Goal: Task Accomplishment & Management: Use online tool/utility

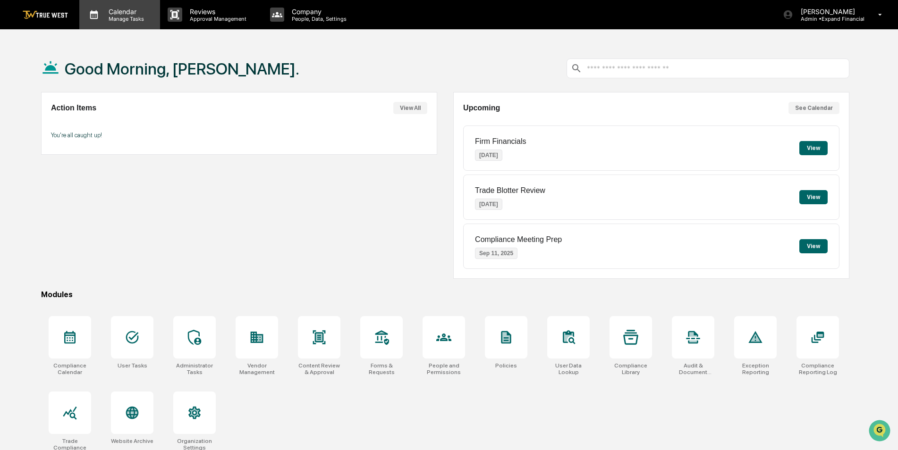
click at [130, 13] on p "Calendar" at bounding box center [125, 12] width 48 height 8
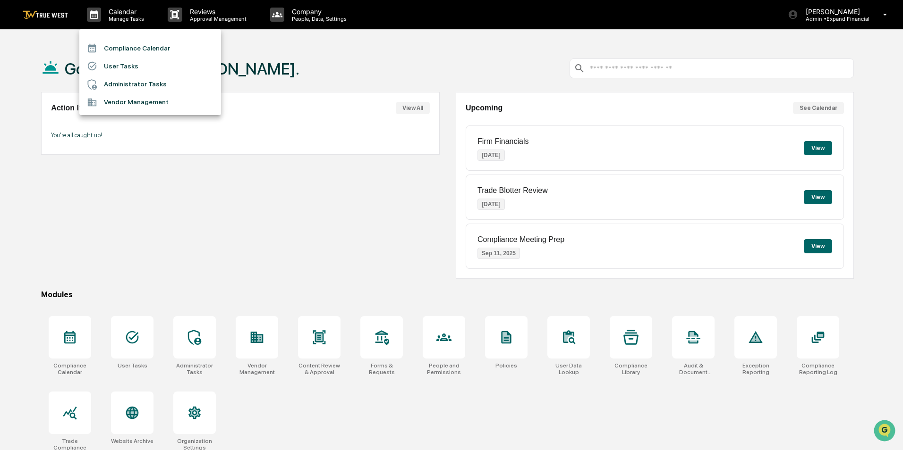
click at [145, 47] on li "Compliance Calendar" at bounding box center [150, 48] width 142 height 18
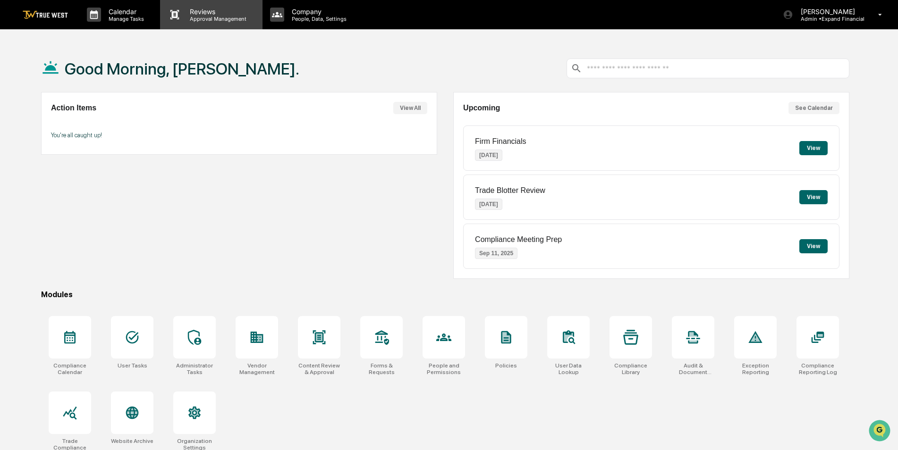
click at [187, 20] on p "Approval Management" at bounding box center [216, 19] width 69 height 7
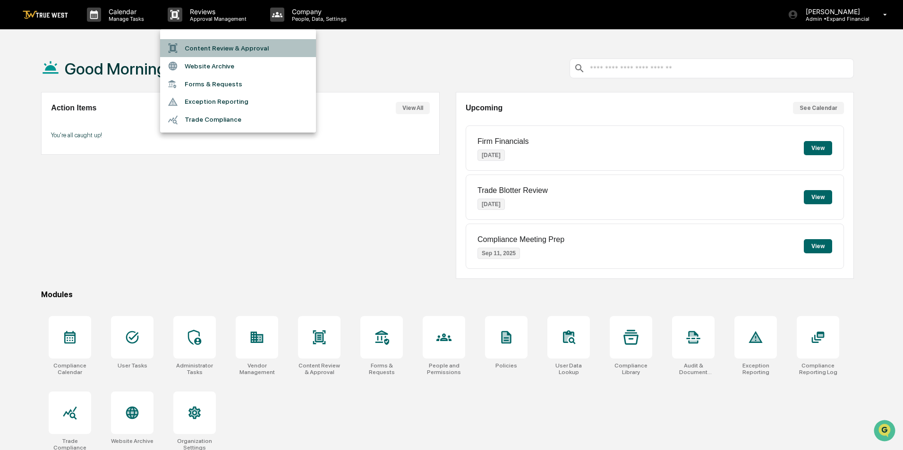
click at [187, 42] on li "Content Review & Approval" at bounding box center [238, 48] width 156 height 18
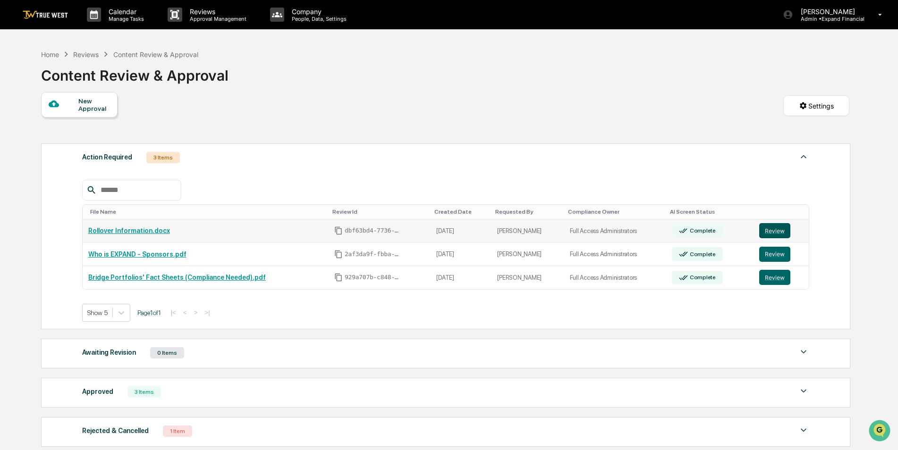
click at [440, 203] on button "Review" at bounding box center [774, 230] width 31 height 15
click at [440, 203] on button "Review" at bounding box center [774, 254] width 31 height 15
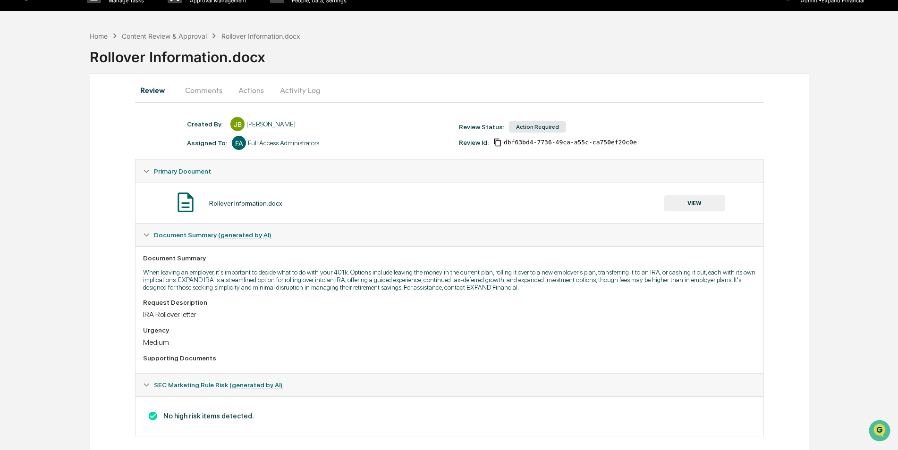
scroll to position [29, 0]
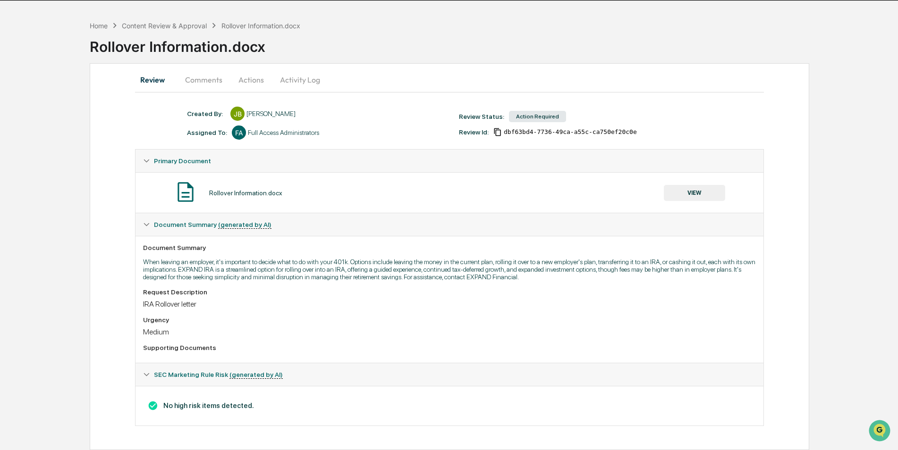
click at [157, 373] on span "SEC Marketing Rule Risk (generated by AI)" at bounding box center [218, 375] width 129 height 8
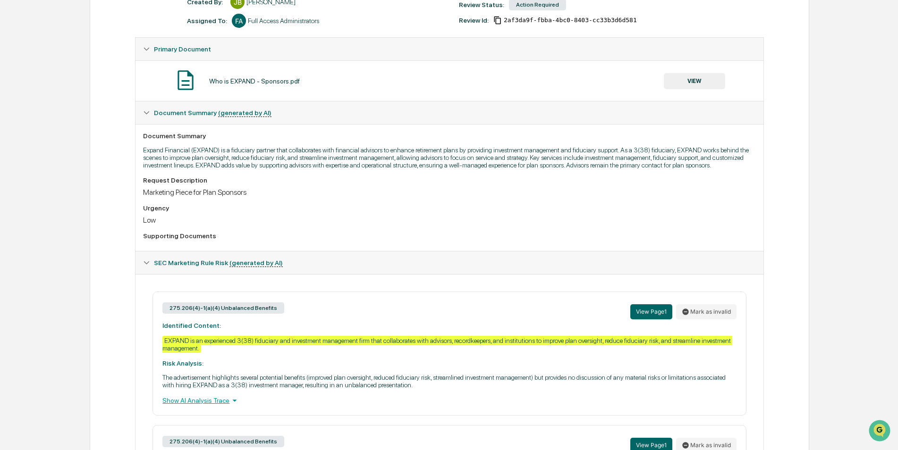
scroll to position [142, 0]
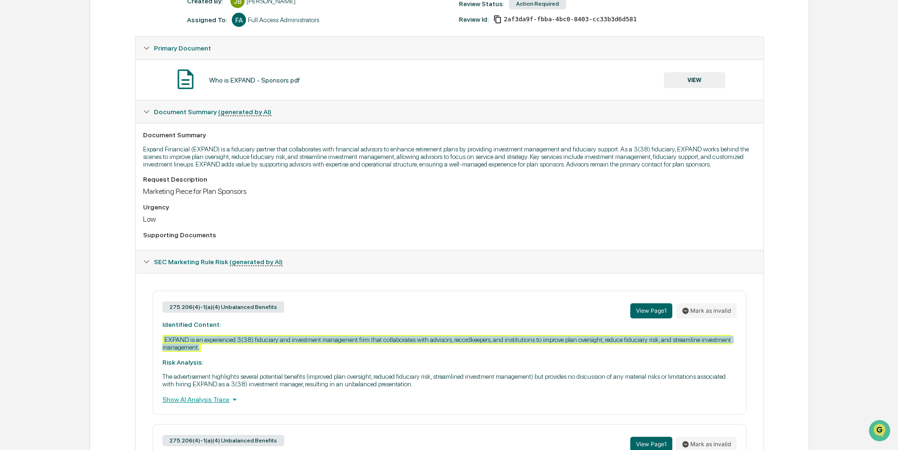
drag, startPoint x: 185, startPoint y: 341, endPoint x: 166, endPoint y: 339, distance: 19.0
click at [166, 339] on div "275.206(4)-1(a)(4) Unbalanced Benefits View Page 1 Mark as invalid Identified C…" at bounding box center [448, 353] width 593 height 124
click at [218, 338] on div "EXPAND is an experienced 3(38) fiduciary and investment management firm that co…" at bounding box center [447, 343] width 570 height 17
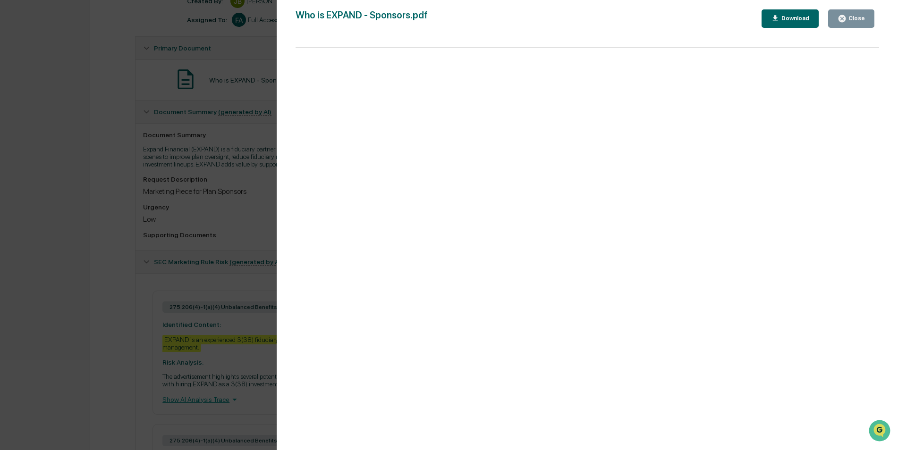
click at [844, 19] on icon "button" at bounding box center [841, 18] width 9 height 9
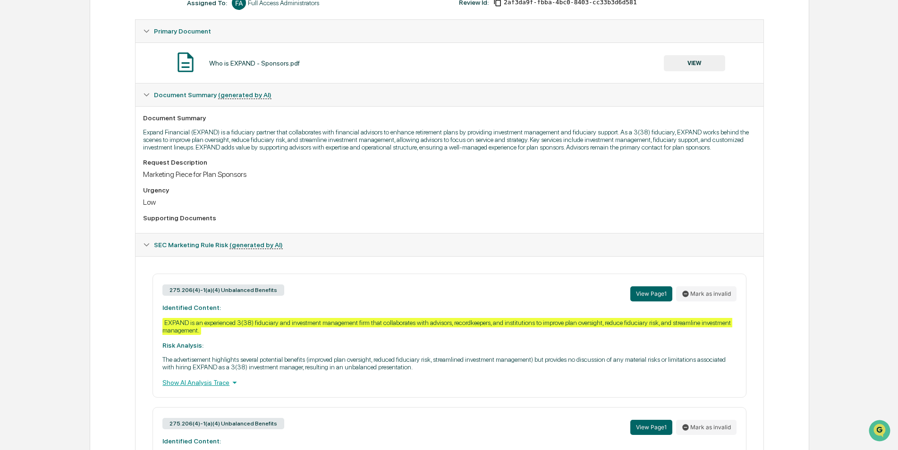
scroll to position [189, 0]
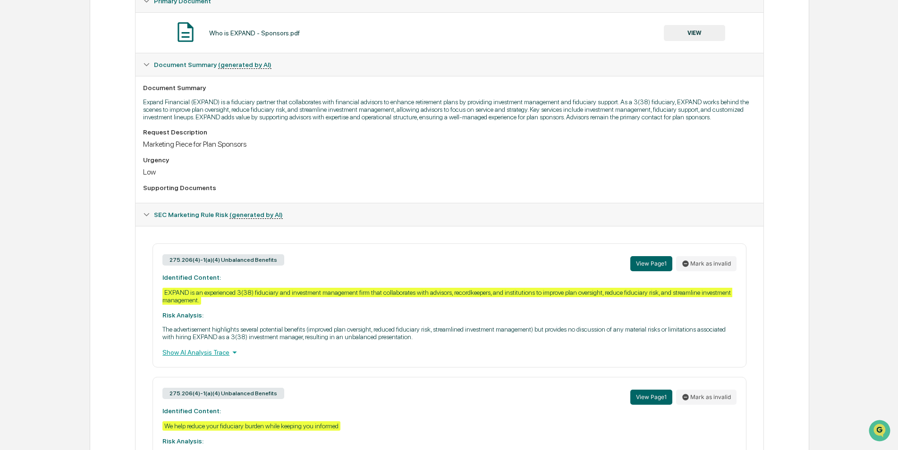
click at [212, 353] on div "Show AI Analysis Trace" at bounding box center [449, 352] width 574 height 10
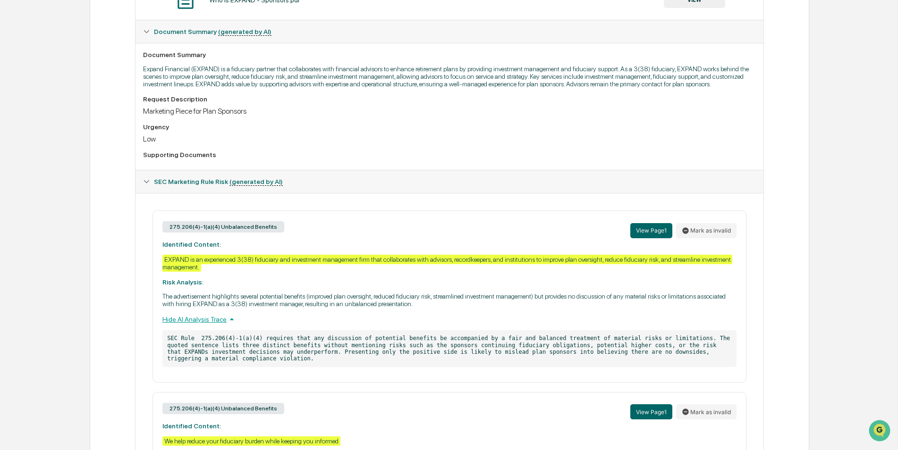
scroll to position [236, 0]
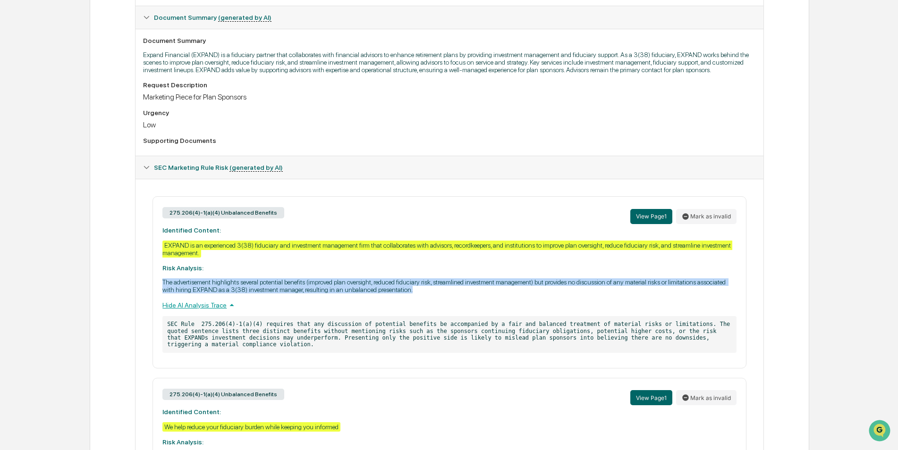
drag, startPoint x: 163, startPoint y: 282, endPoint x: 409, endPoint y: 290, distance: 246.5
click at [409, 290] on p "The advertisement highlights several potential benefits (improved plan oversigh…" at bounding box center [449, 286] width 574 height 15
copy p "The advertisement highlights several potential benefits (improved plan oversigh…"
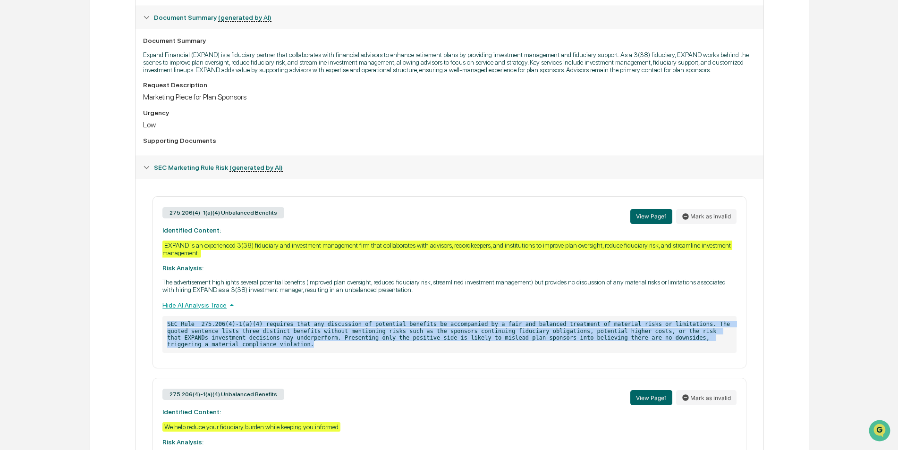
drag, startPoint x: 168, startPoint y: 322, endPoint x: 710, endPoint y: 341, distance: 543.2
click at [710, 341] on p "SEC Rule 275.206(4)-1(a)(4) requires that any discussion of potential benefits …" at bounding box center [449, 334] width 574 height 37
copy p "SEC Rule 275.206(4)-1(a)(4) requires that any discussion of potential benefits …"
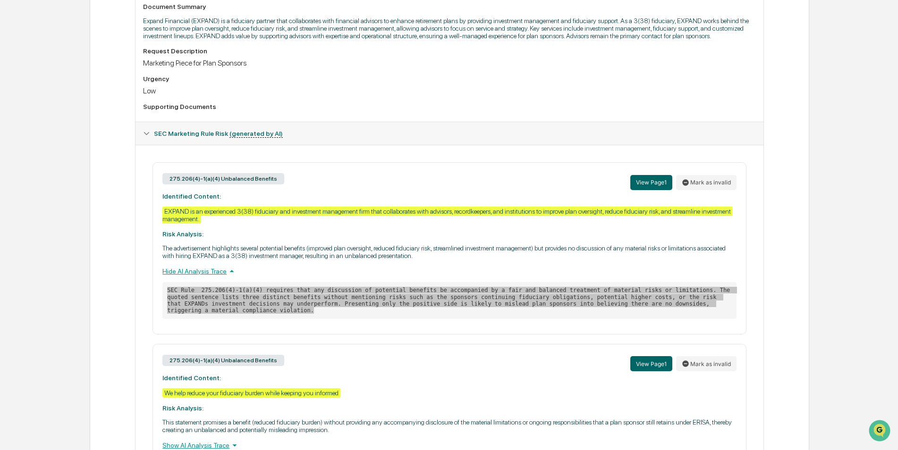
scroll to position [315, 0]
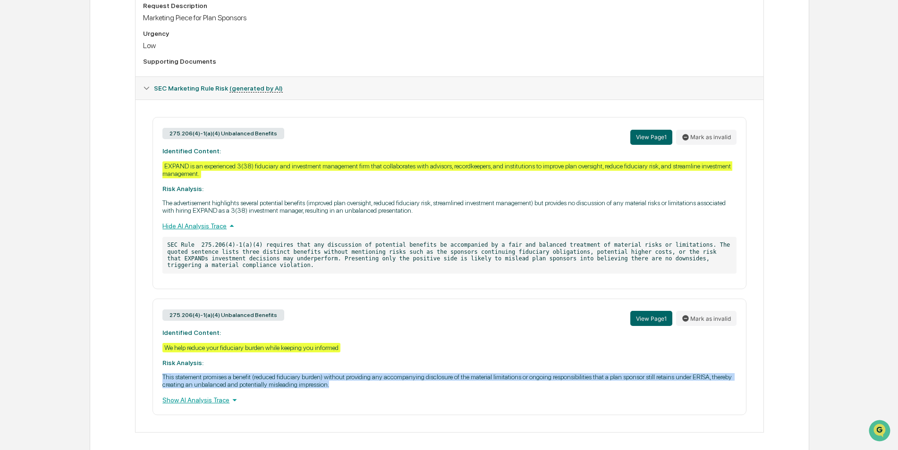
drag, startPoint x: 330, startPoint y: 376, endPoint x: 160, endPoint y: 368, distance: 171.1
click at [160, 368] on div "275.206(4)-1(a)(4) Unbalanced Benefits View Page 1 Mark as invalid Identified C…" at bounding box center [448, 357] width 593 height 117
copy p "This statement promises a benefit (reduced fiduciary burden) without providing …"
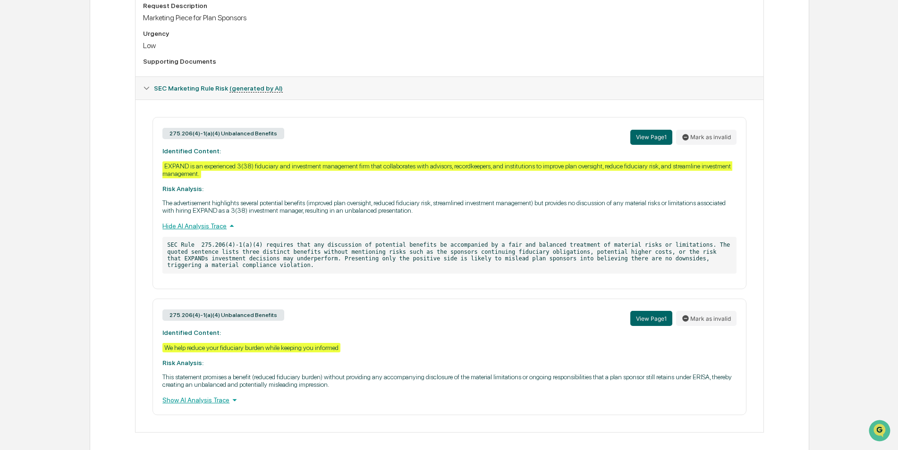
click at [175, 395] on div "Show AI Analysis Trace" at bounding box center [449, 400] width 574 height 10
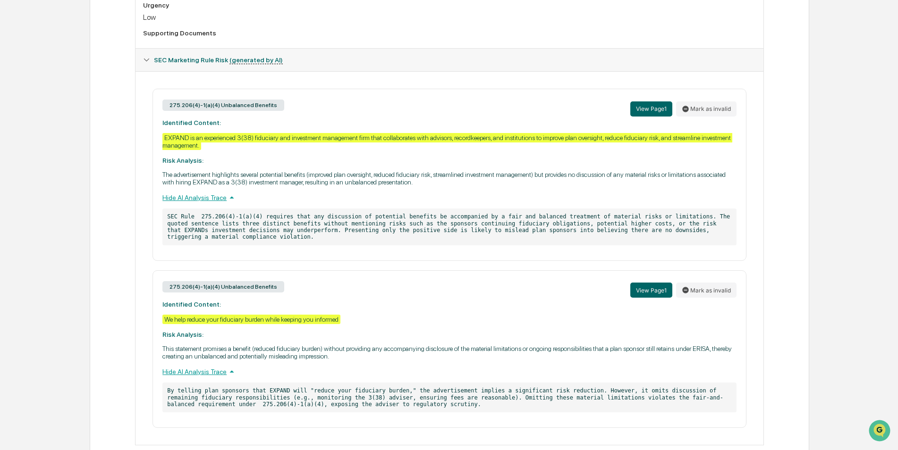
scroll to position [356, 0]
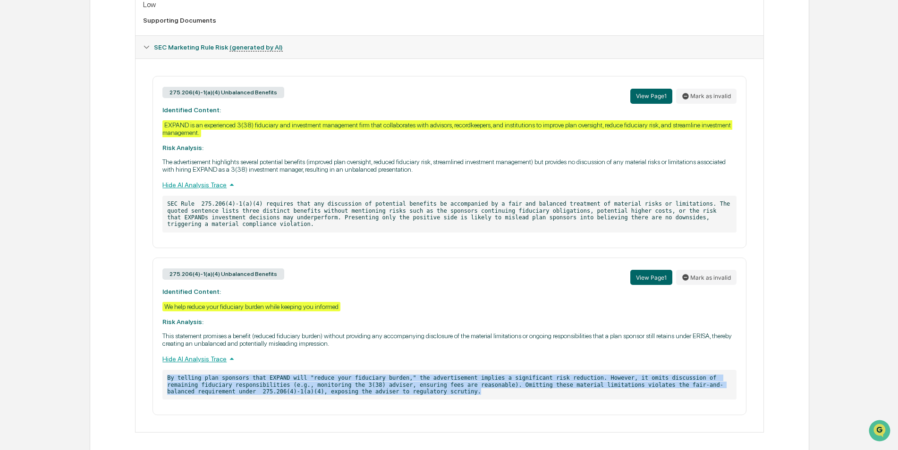
drag, startPoint x: 363, startPoint y: 382, endPoint x: 163, endPoint y: 375, distance: 200.3
click at [164, 372] on p "By telling plan sponsors that EXPAND will "reduce your fiduciary burden," the a…" at bounding box center [449, 385] width 574 height 30
click at [163, 375] on p "By telling plan sponsors that EXPAND will "reduce your fiduciary burden," the a…" at bounding box center [449, 385] width 574 height 30
copy p "By telling plan sponsors that EXPAND will "reduce your fiduciary burden," the a…"
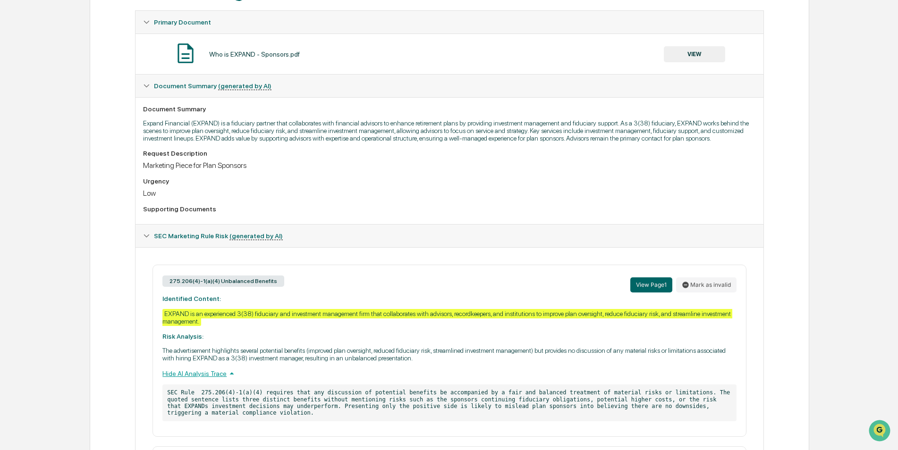
scroll to position [0, 0]
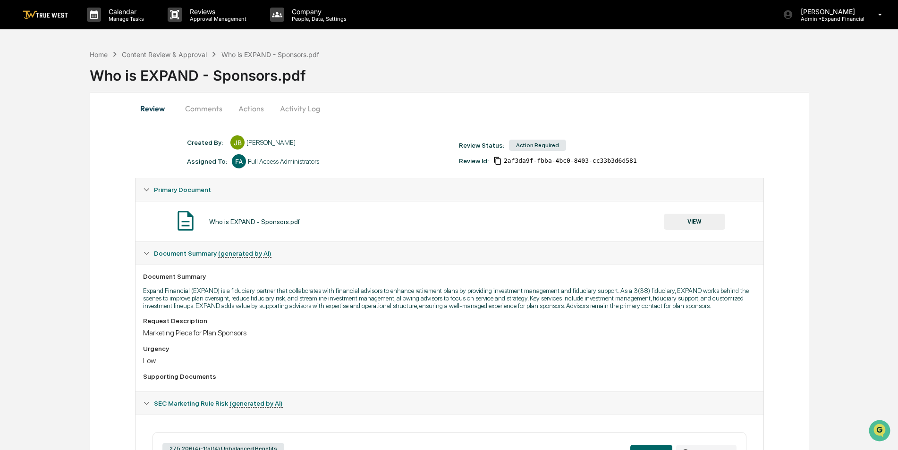
click at [207, 112] on button "Comments" at bounding box center [203, 108] width 52 height 23
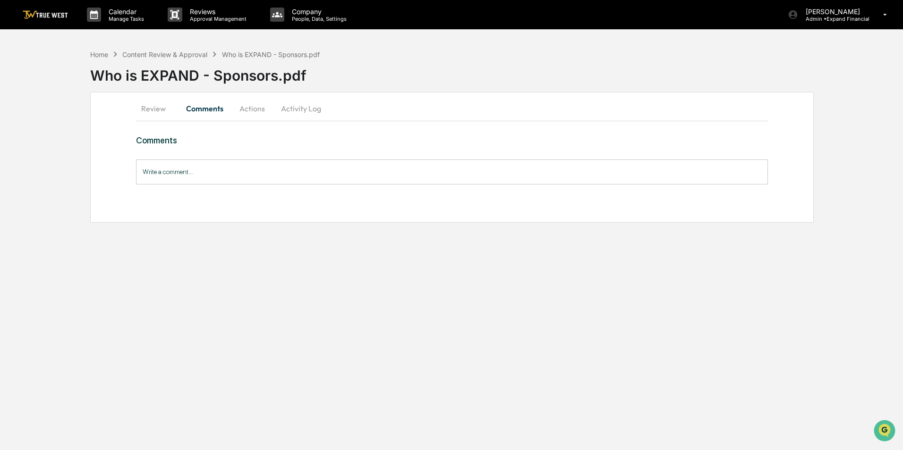
click at [147, 106] on button "Review" at bounding box center [157, 108] width 42 height 23
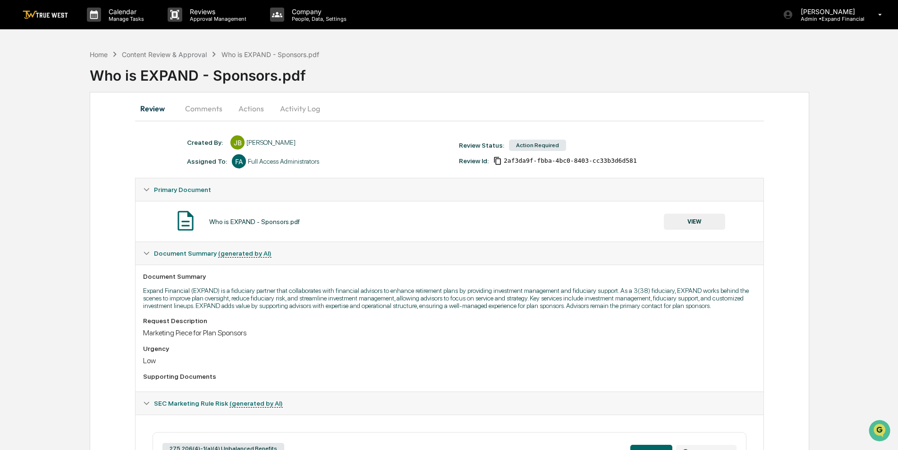
click at [249, 117] on button "Actions" at bounding box center [251, 108] width 42 height 23
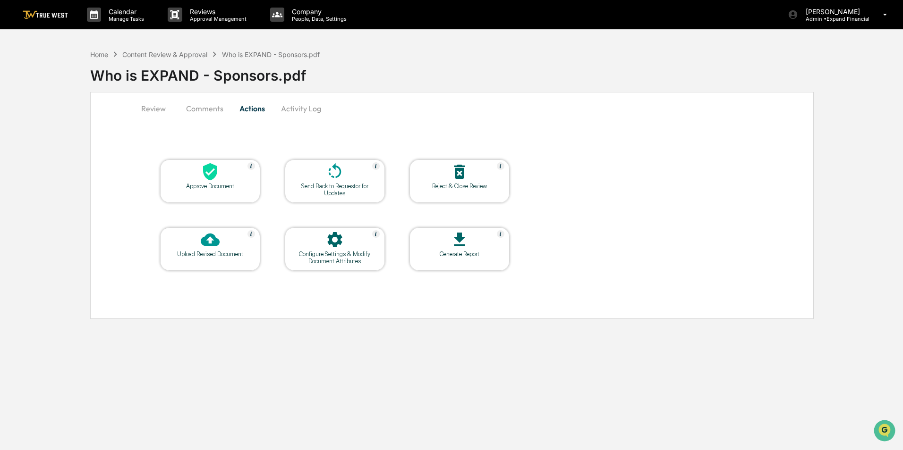
click at [295, 115] on button "Activity Log" at bounding box center [300, 108] width 55 height 23
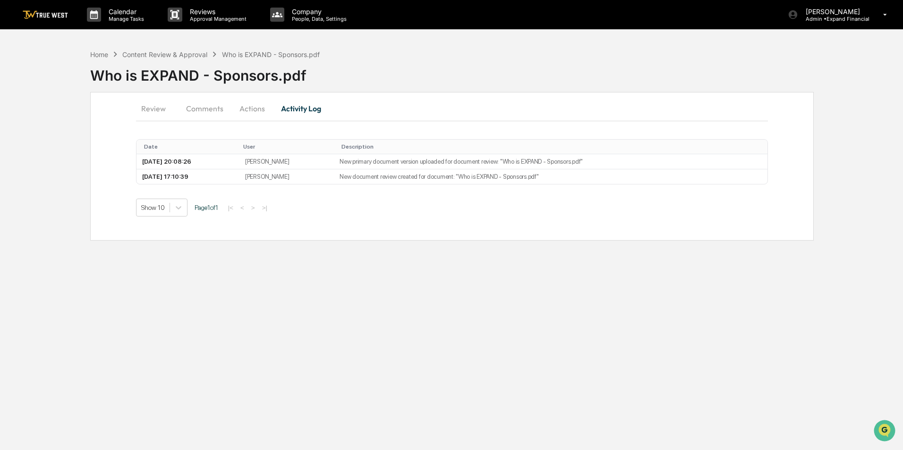
click at [250, 107] on button "Actions" at bounding box center [252, 108] width 42 height 23
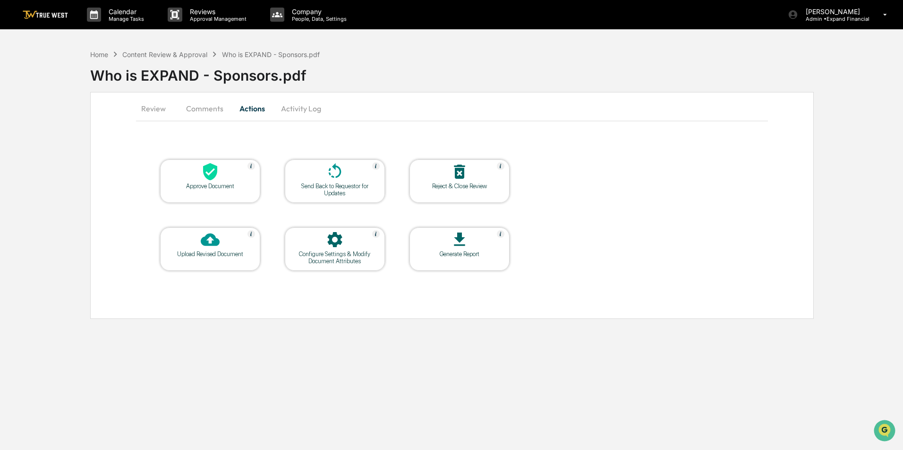
click at [224, 254] on div "Upload Revised Document" at bounding box center [210, 254] width 85 height 7
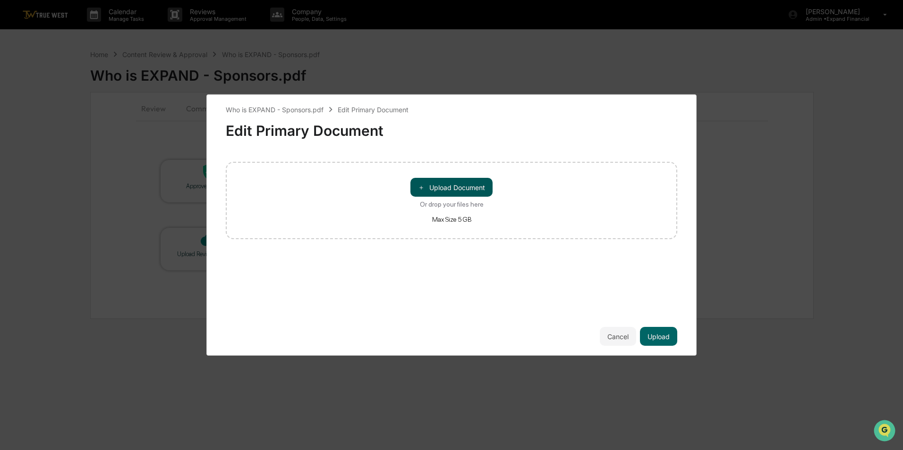
click at [461, 189] on button "＋ Upload Document" at bounding box center [451, 187] width 82 height 19
click at [665, 338] on button "Upload" at bounding box center [658, 336] width 37 height 19
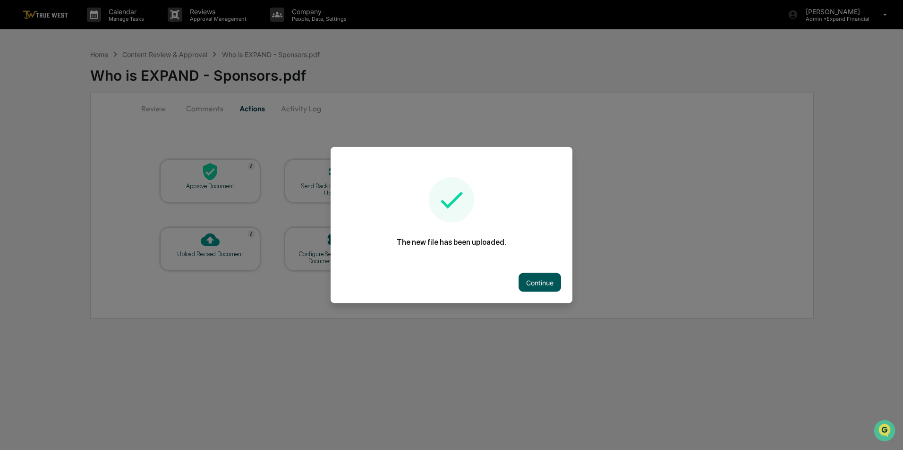
click at [531, 283] on button "Continue" at bounding box center [539, 282] width 42 height 19
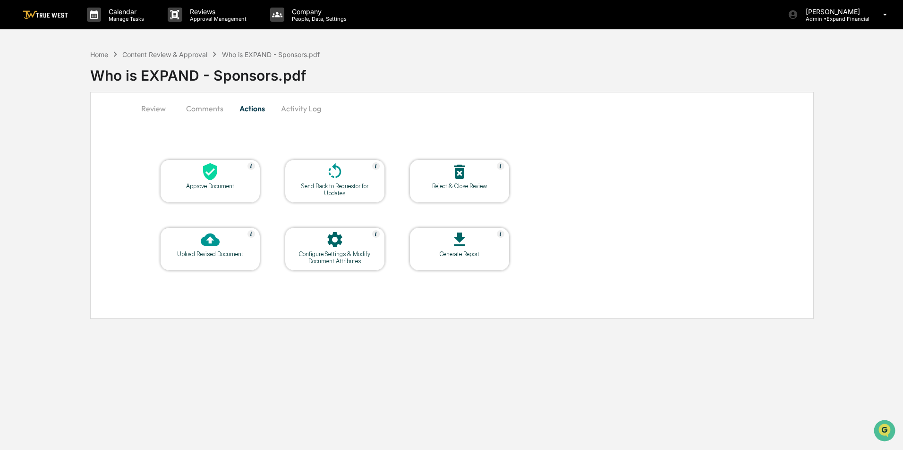
click at [162, 109] on button "Review" at bounding box center [157, 108] width 42 height 23
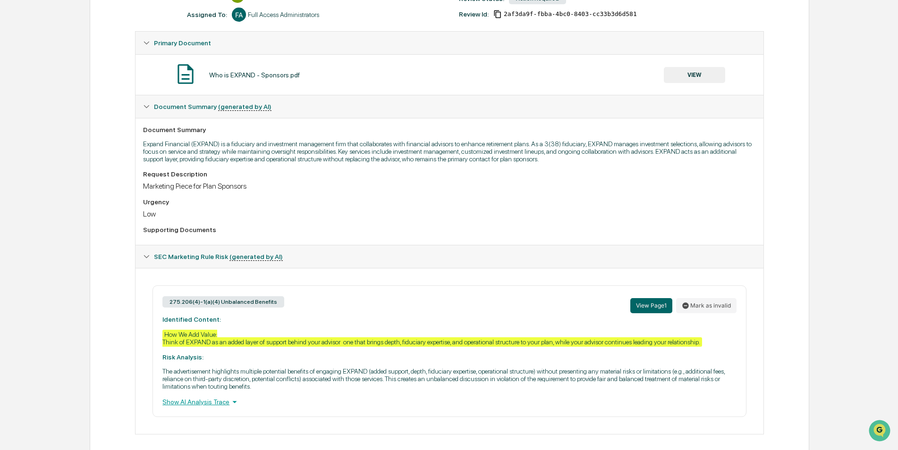
scroll to position [155, 0]
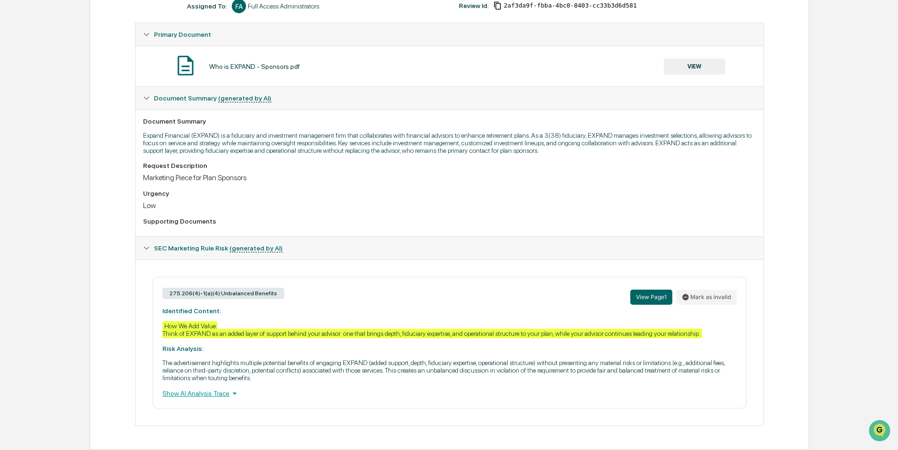
click at [217, 397] on div "Show AI Analysis Trace" at bounding box center [449, 393] width 574 height 10
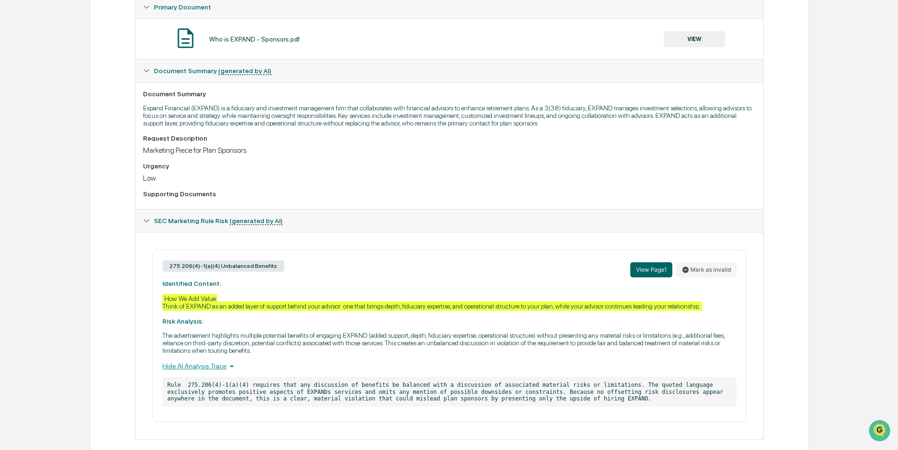
scroll to position [196, 0]
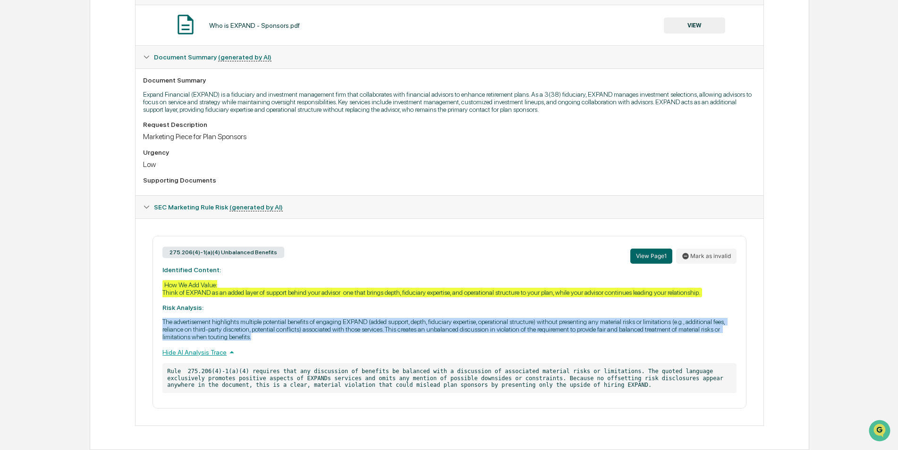
drag, startPoint x: 160, startPoint y: 321, endPoint x: 252, endPoint y: 338, distance: 93.1
click at [252, 338] on div "275.206(4)-1(a)(4) Unbalanced Benefits View Page 1 Mark as invalid Identified C…" at bounding box center [448, 322] width 593 height 173
copy p "The advertisement highlights multiple potential benefits of engaging EXPAND (ad…"
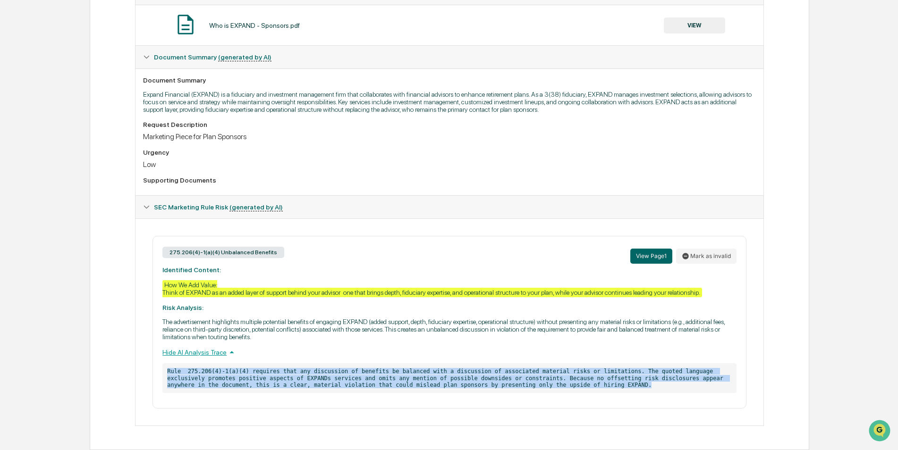
drag, startPoint x: 166, startPoint y: 372, endPoint x: 515, endPoint y: 395, distance: 349.1
click at [515, 395] on div "275.206(4)-1(a)(4) Unbalanced Benefits View Page 1 Mark as invalid Identified C…" at bounding box center [448, 322] width 593 height 173
copy p "Rule 275.206(4)-1(a)(4) requires that any discussion of benefits be balanced wi…"
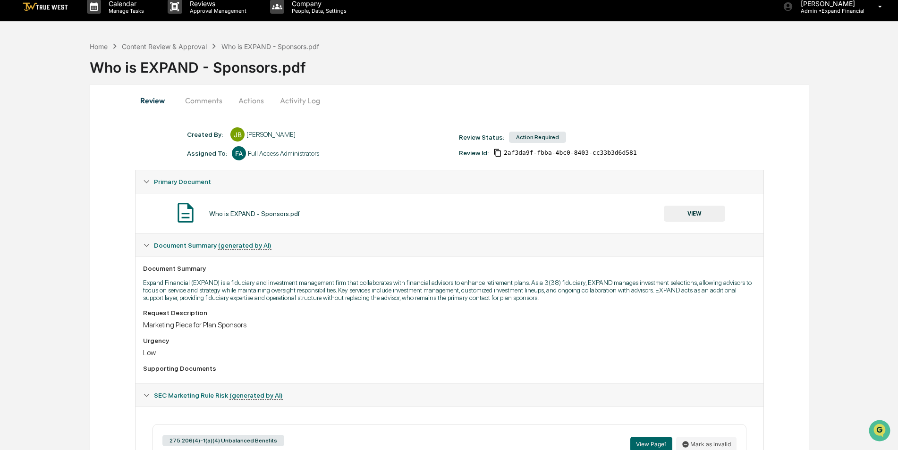
scroll to position [0, 0]
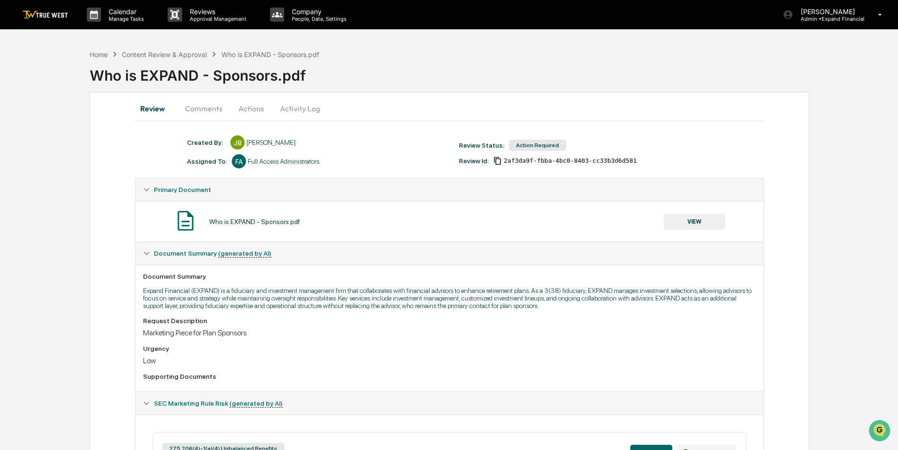
click at [256, 112] on button "Actions" at bounding box center [251, 108] width 42 height 23
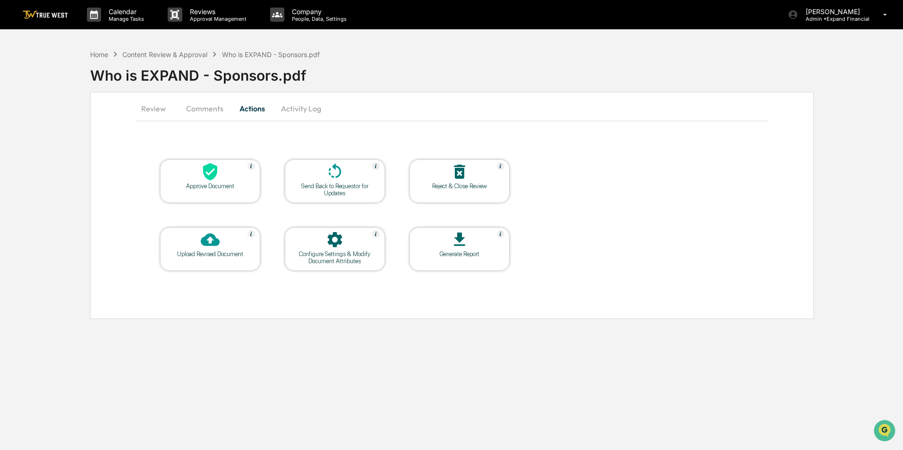
click at [224, 261] on div "Upload Revised Document" at bounding box center [210, 249] width 100 height 43
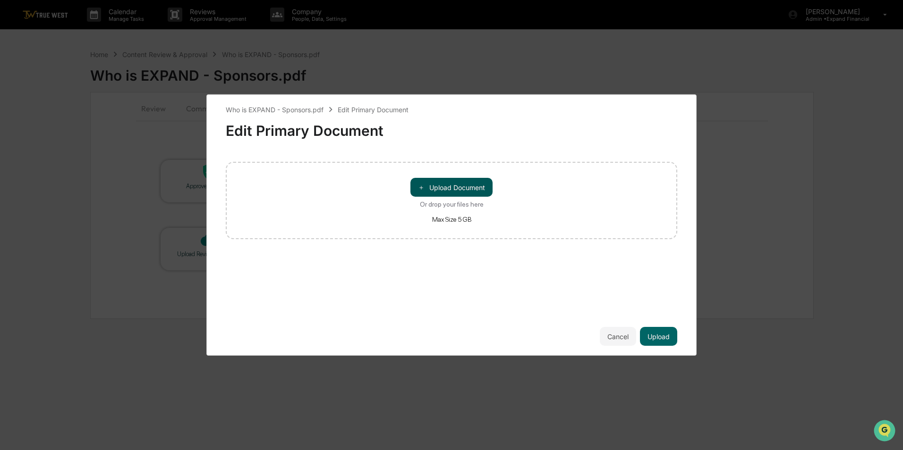
click at [450, 186] on button "＋ Upload Document" at bounding box center [451, 187] width 82 height 19
click at [657, 341] on button "Upload" at bounding box center [658, 336] width 37 height 19
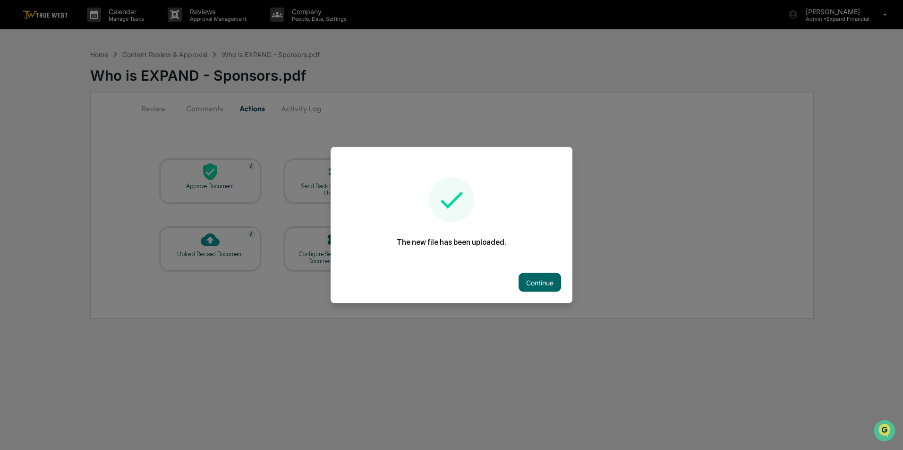
click at [541, 290] on button "Continue" at bounding box center [539, 282] width 42 height 19
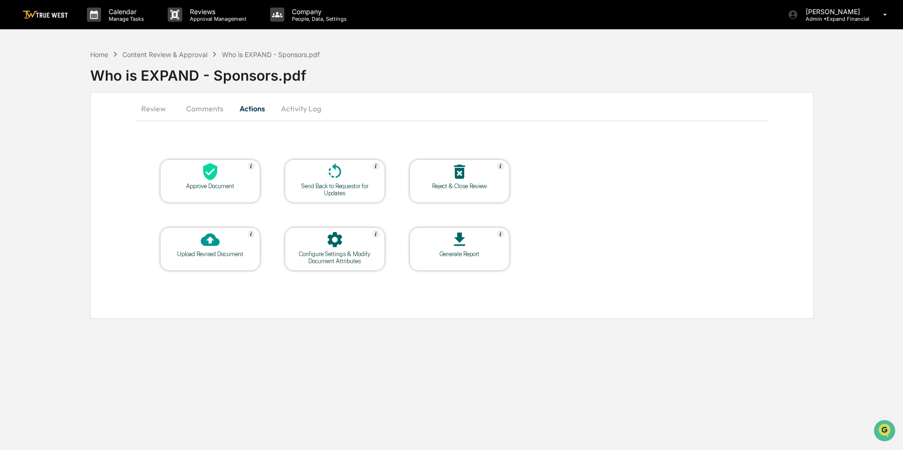
click at [151, 113] on button "Review" at bounding box center [157, 108] width 42 height 23
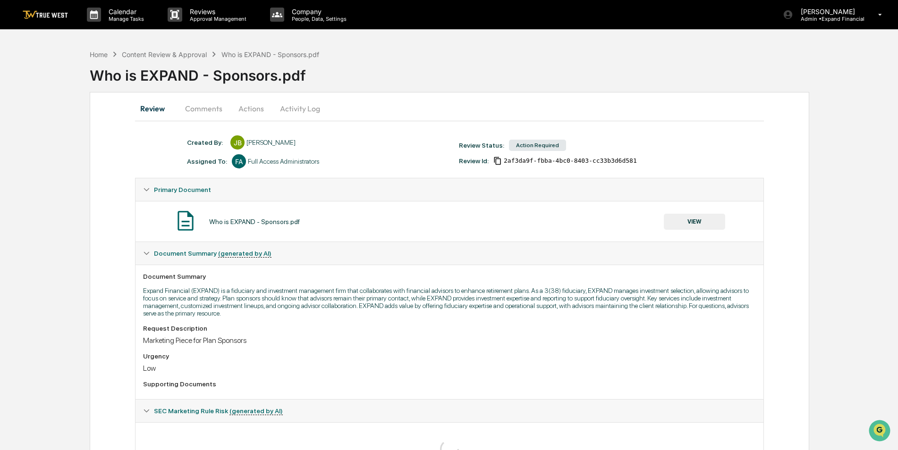
click at [300, 113] on button "Activity Log" at bounding box center [299, 108] width 55 height 23
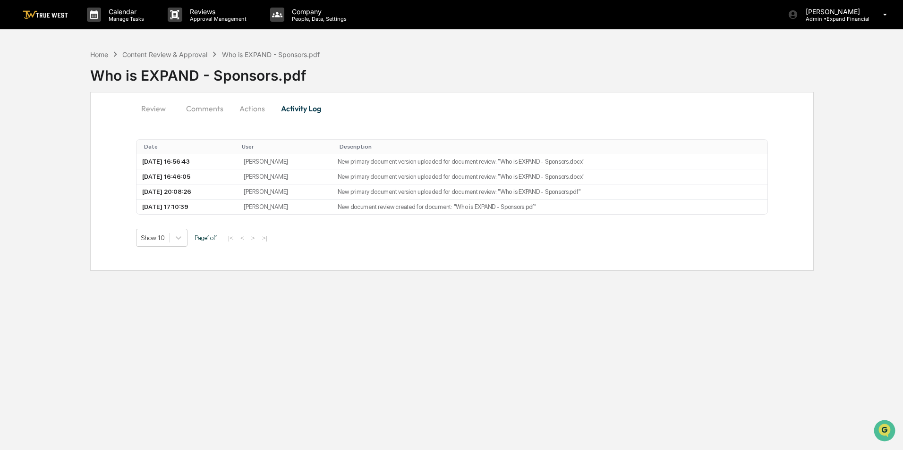
click at [160, 110] on button "Review" at bounding box center [157, 108] width 42 height 23
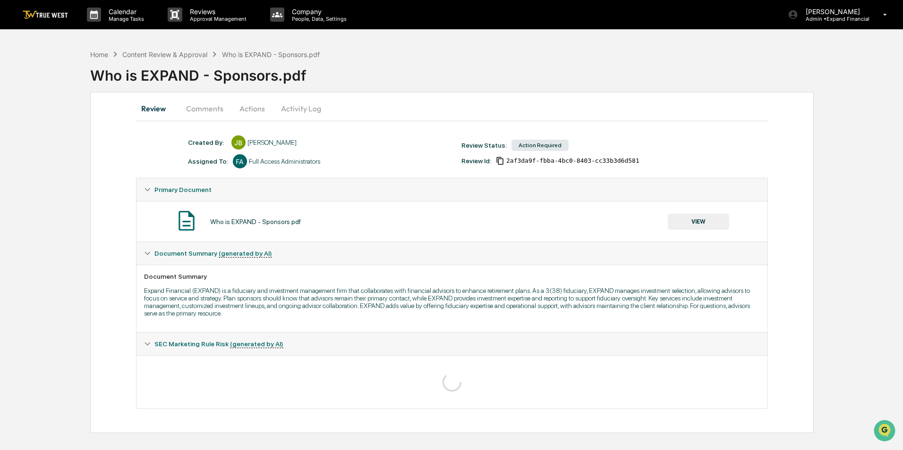
click at [160, 110] on button "Review" at bounding box center [157, 108] width 42 height 23
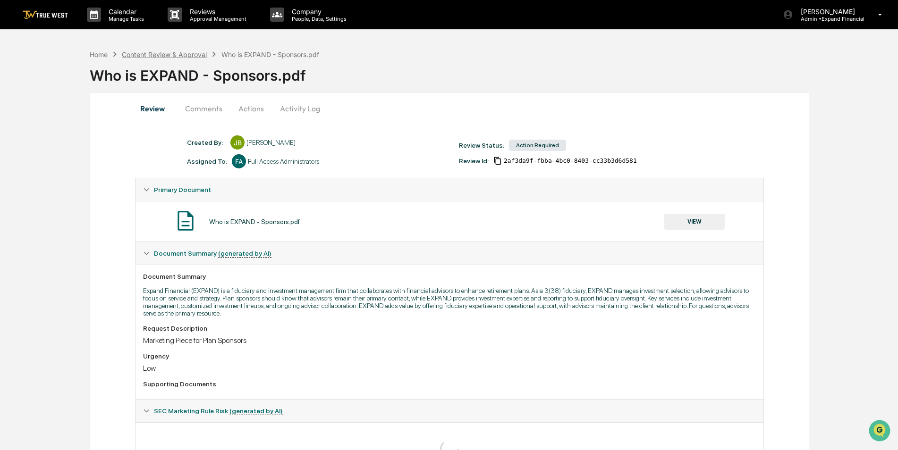
click at [170, 57] on div "Content Review & Approval" at bounding box center [164, 55] width 85 height 8
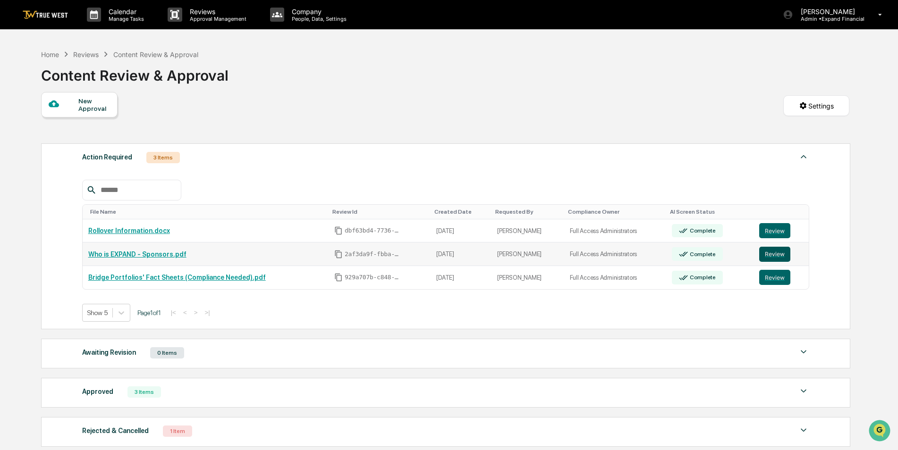
click at [786, 256] on button "Review" at bounding box center [774, 254] width 31 height 15
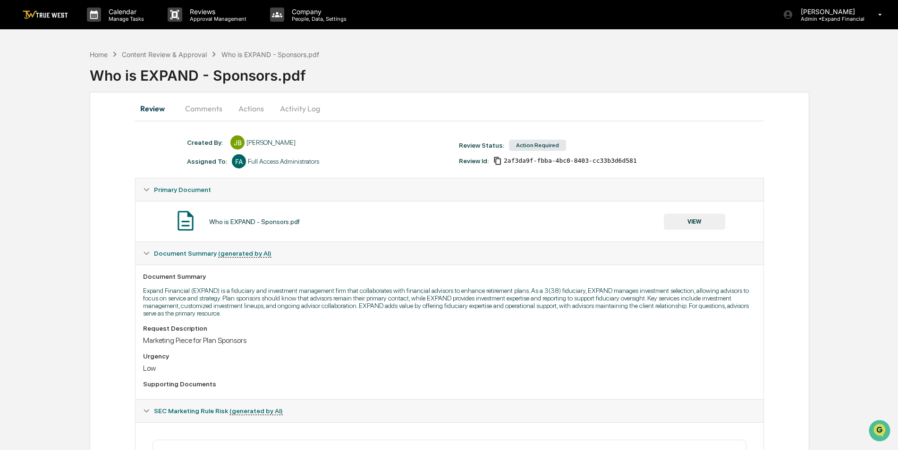
click at [267, 111] on button "Actions" at bounding box center [251, 108] width 42 height 23
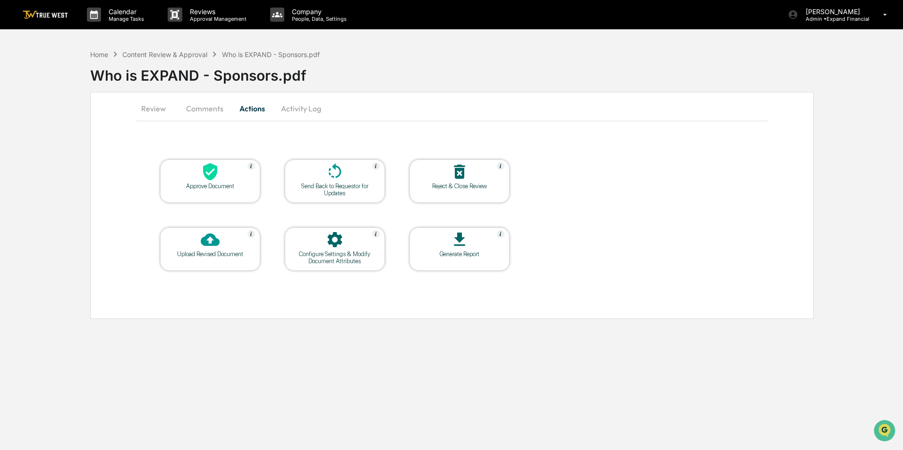
click at [223, 257] on div "Upload Revised Document" at bounding box center [210, 254] width 85 height 7
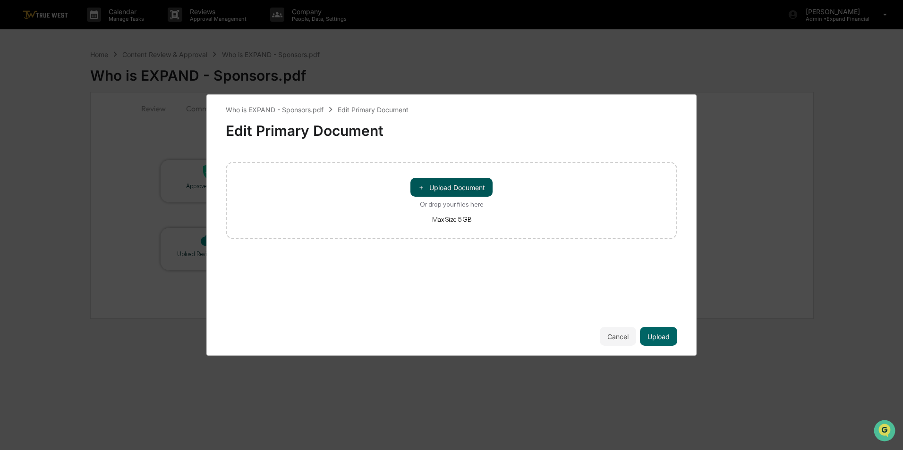
click at [484, 186] on button "＋ Upload Document" at bounding box center [451, 187] width 82 height 19
click at [668, 335] on button "Upload" at bounding box center [658, 336] width 37 height 19
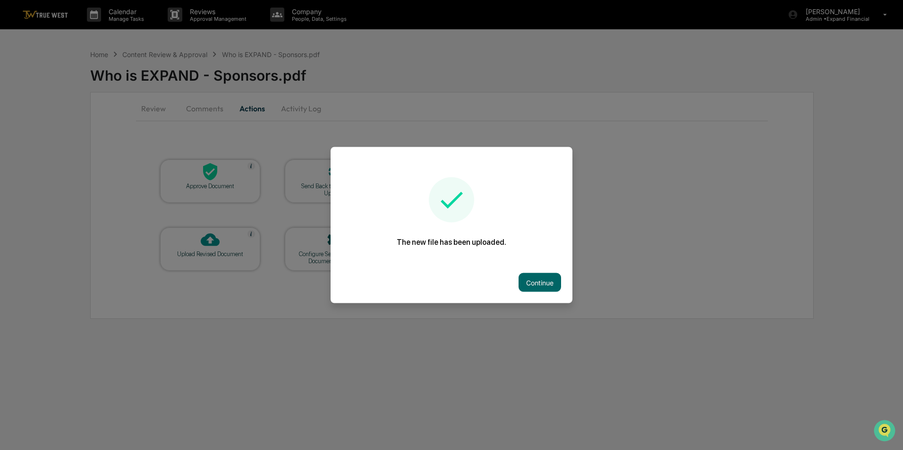
click at [538, 292] on div "Continue" at bounding box center [451, 283] width 242 height 42
click at [540, 288] on button "Continue" at bounding box center [539, 282] width 42 height 19
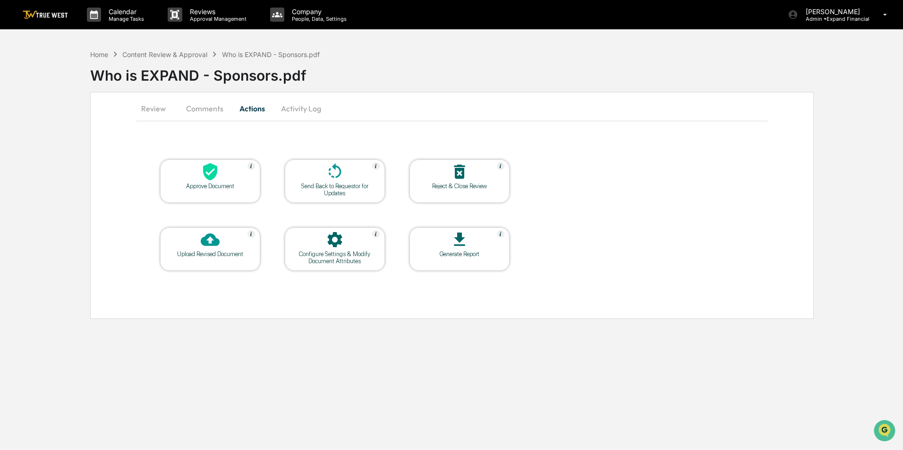
click at [163, 110] on button "Review" at bounding box center [157, 108] width 42 height 23
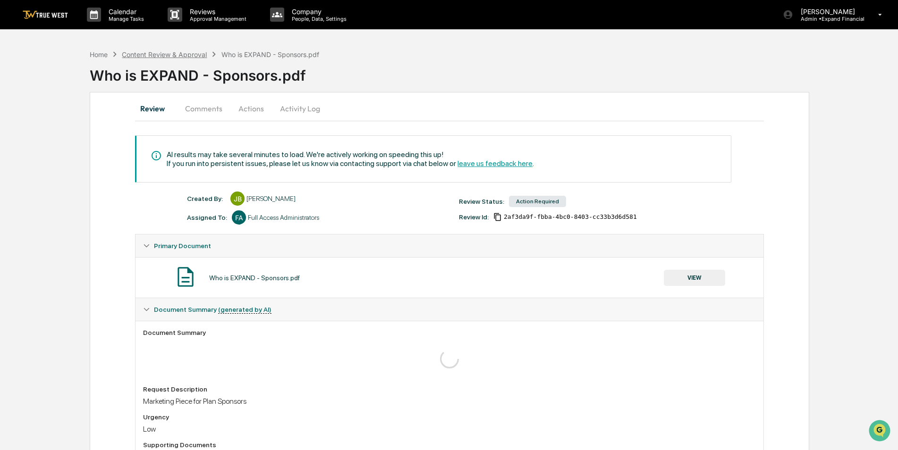
click at [159, 54] on div "Content Review & Approval" at bounding box center [164, 55] width 85 height 8
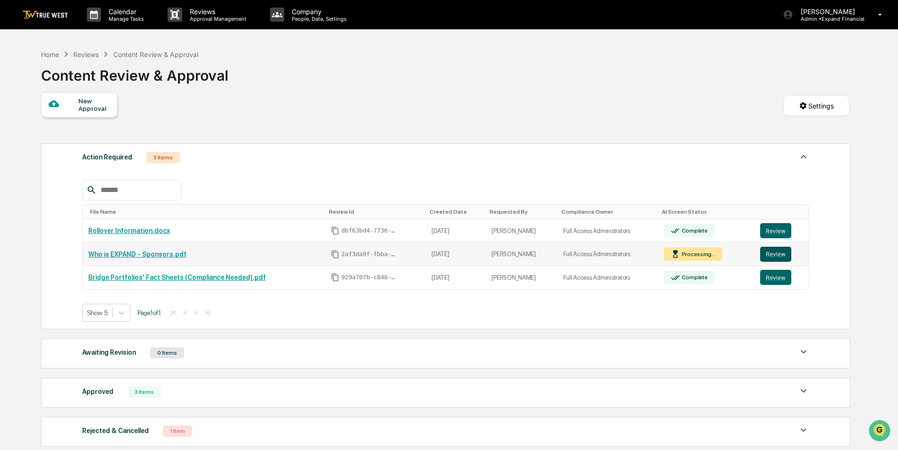
click at [776, 249] on button "Review" at bounding box center [775, 254] width 31 height 15
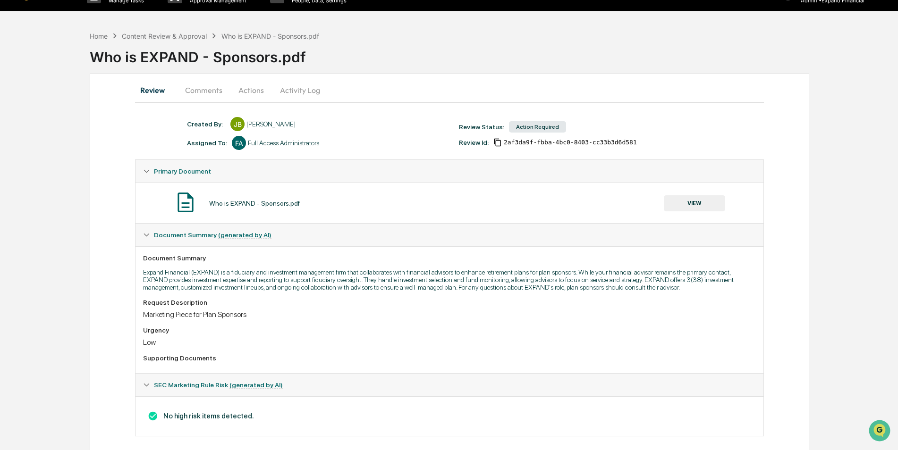
scroll to position [29, 0]
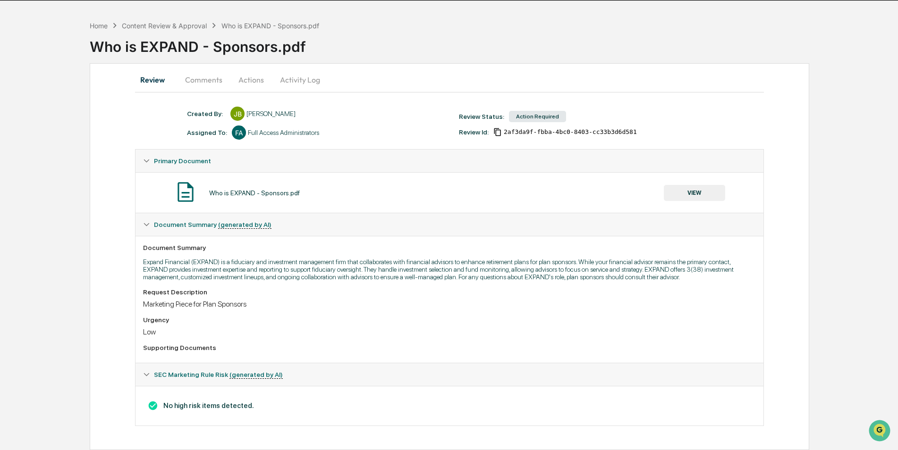
click at [204, 79] on button "Comments" at bounding box center [203, 79] width 52 height 23
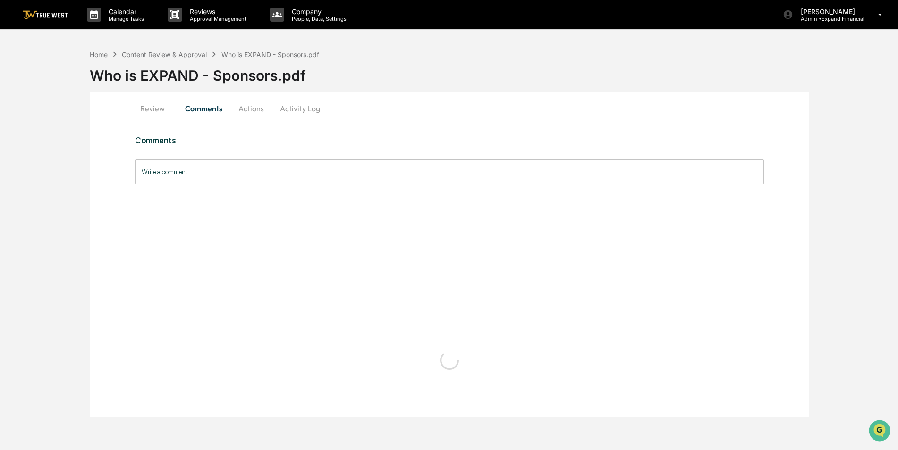
scroll to position [0, 0]
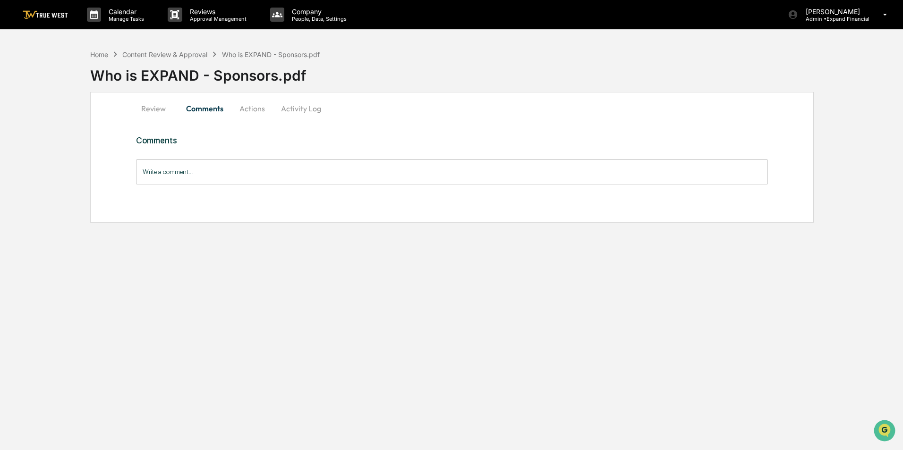
click at [160, 111] on button "Review" at bounding box center [157, 108] width 42 height 23
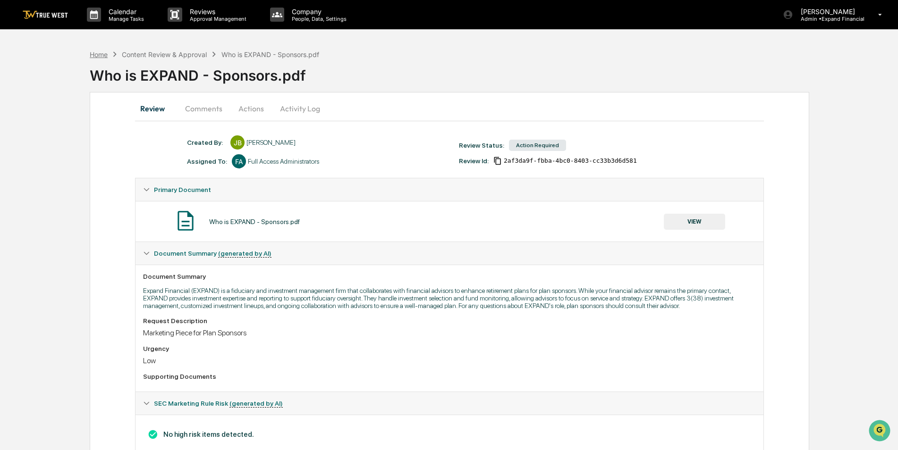
click at [100, 53] on div "Home" at bounding box center [99, 55] width 18 height 8
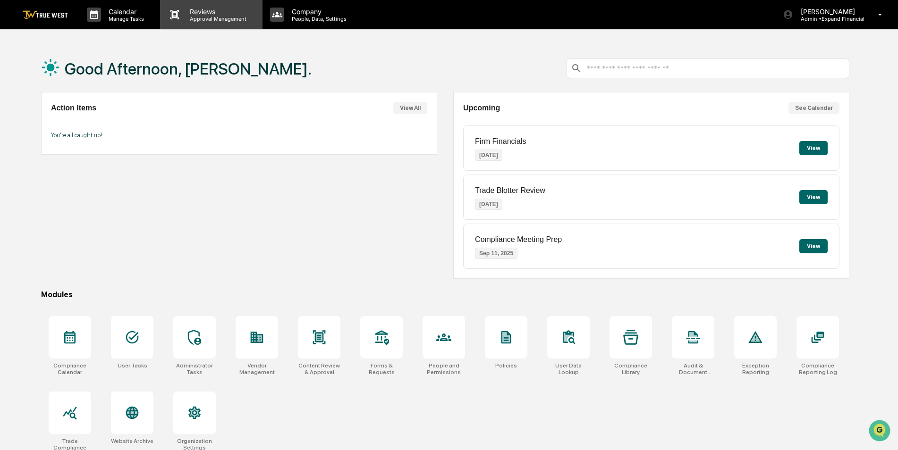
click at [200, 22] on div "Reviews Approval Management" at bounding box center [211, 14] width 102 height 29
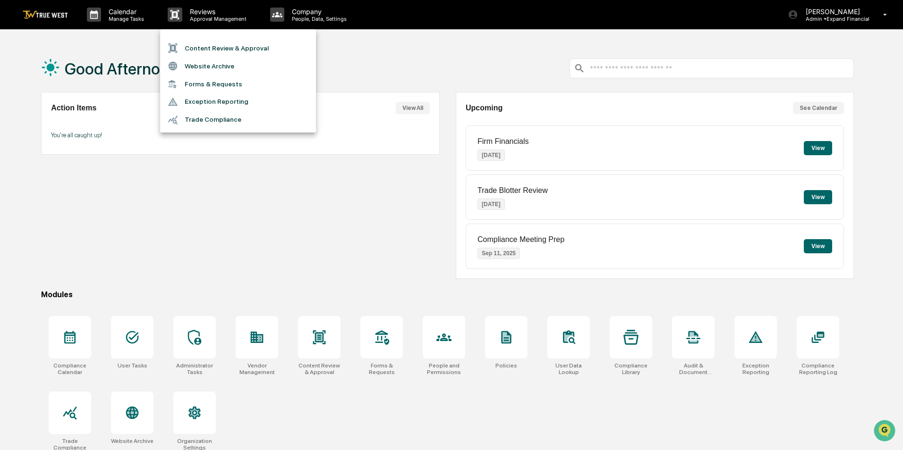
click at [214, 51] on li "Content Review & Approval" at bounding box center [238, 48] width 156 height 18
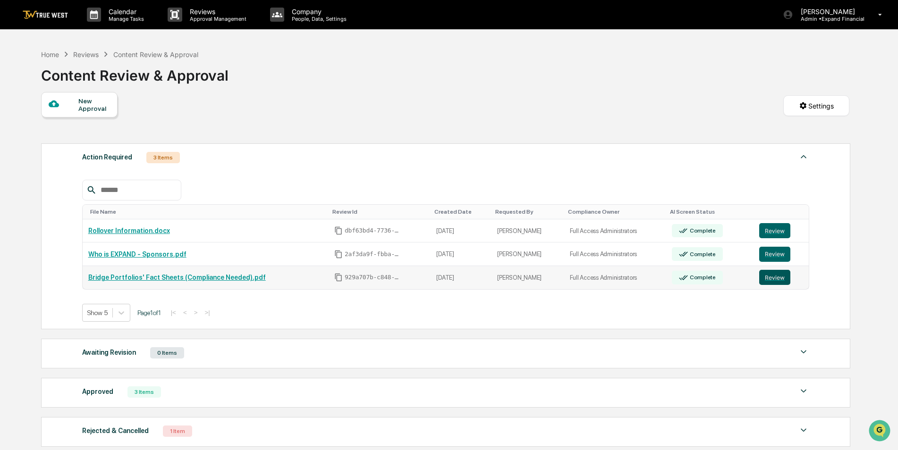
click at [762, 279] on button "Review" at bounding box center [774, 277] width 31 height 15
